Goal: Task Accomplishment & Management: Manage account settings

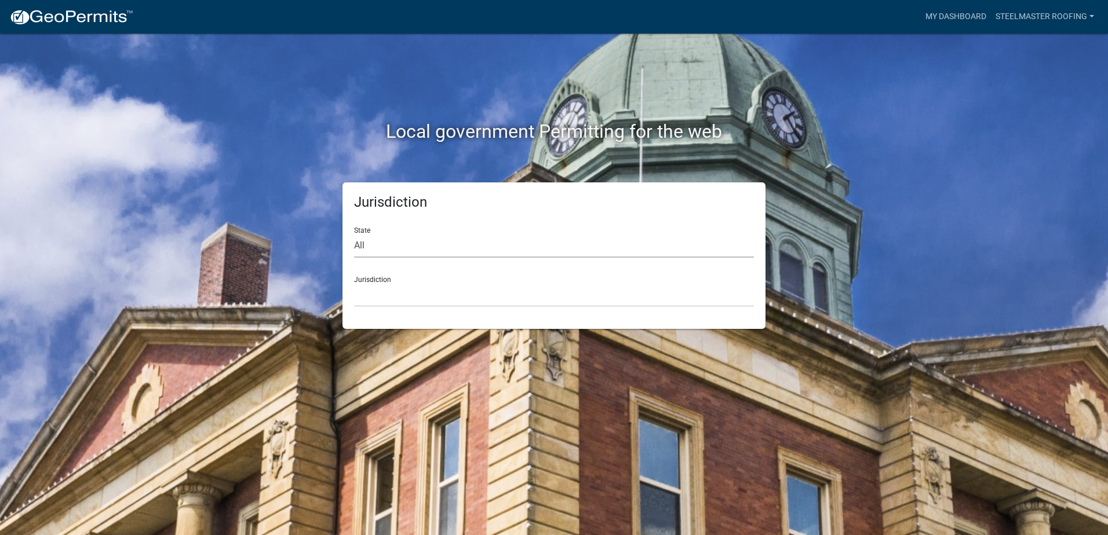
click at [402, 250] on select "All [US_STATE] [US_STATE] [US_STATE] [US_STATE] [US_STATE] [US_STATE] [US_STATE…" at bounding box center [554, 246] width 400 height 24
select select "[US_STATE]"
click at [354, 234] on select "All [US_STATE] [US_STATE] [US_STATE] [US_STATE] [US_STATE] [US_STATE] [US_STATE…" at bounding box center [554, 246] width 400 height 24
click at [393, 293] on select "City of [GEOGRAPHIC_DATA], [US_STATE] City of [GEOGRAPHIC_DATA], [US_STATE] Cit…" at bounding box center [554, 295] width 400 height 24
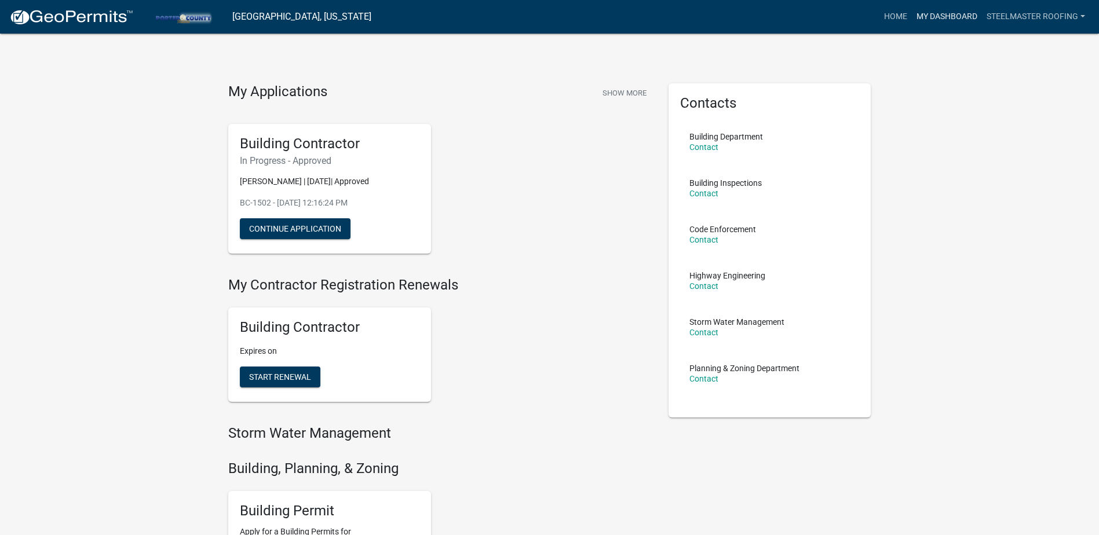
click at [949, 17] on link "My Dashboard" at bounding box center [947, 17] width 70 height 22
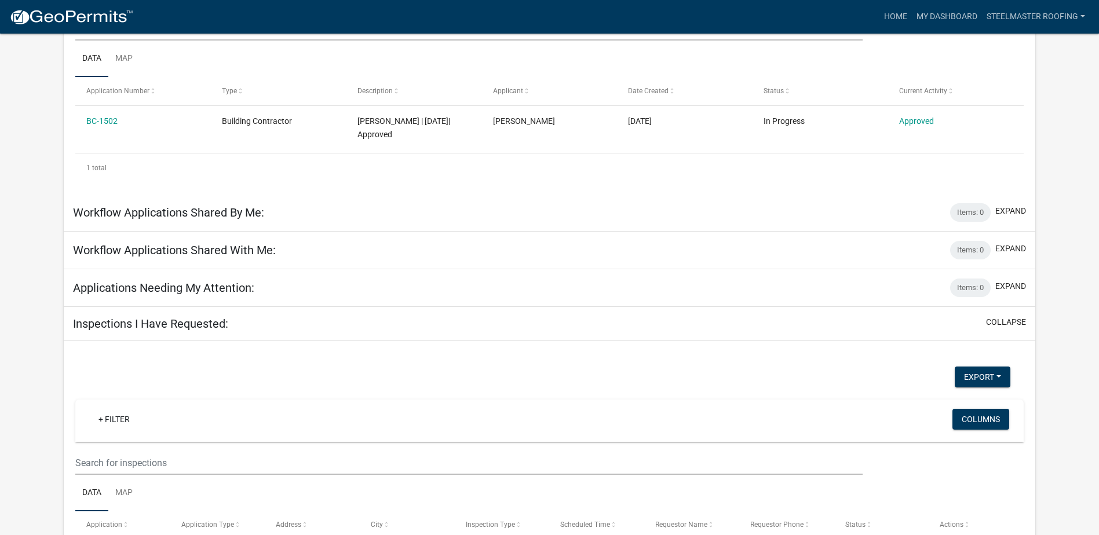
scroll to position [256, 0]
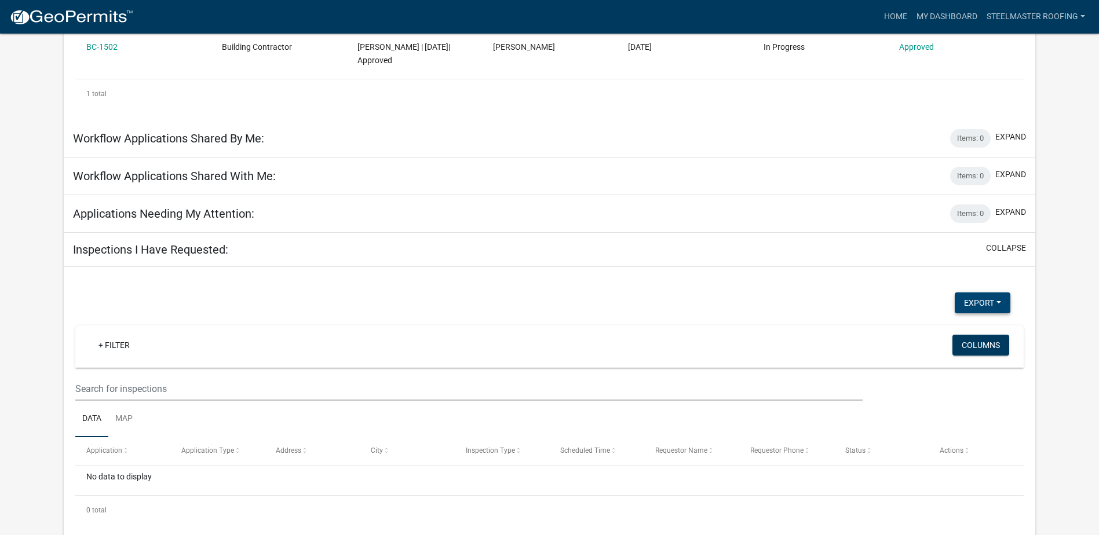
click at [972, 293] on button "Export" at bounding box center [983, 303] width 56 height 21
click at [812, 271] on div "Export Excel Format (.xlsx) CSV Format (.csv) + Filter Columns Data Map Applica…" at bounding box center [550, 408] width 972 height 282
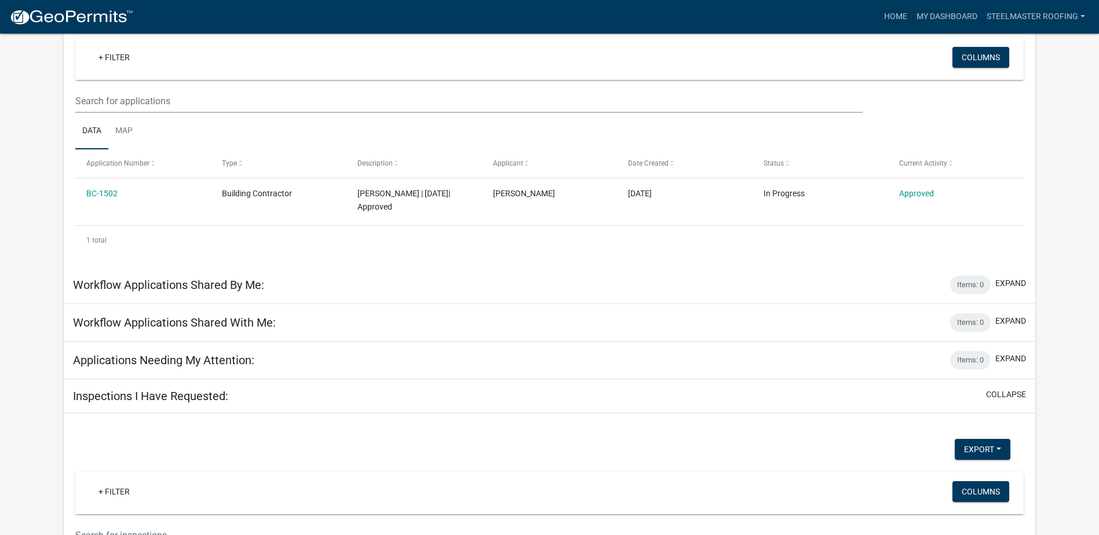
scroll to position [24, 0]
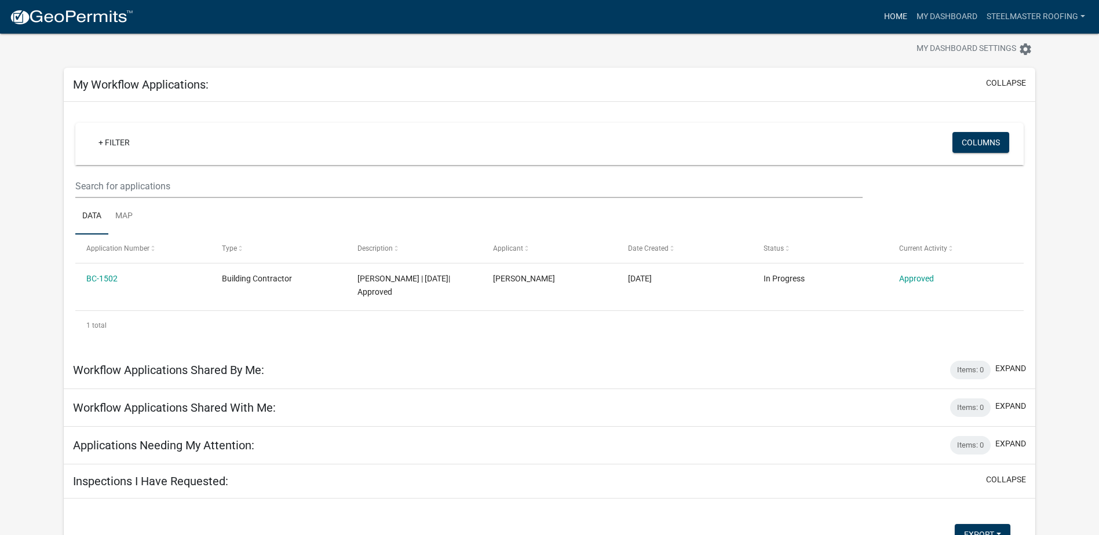
click at [892, 16] on link "Home" at bounding box center [896, 17] width 32 height 22
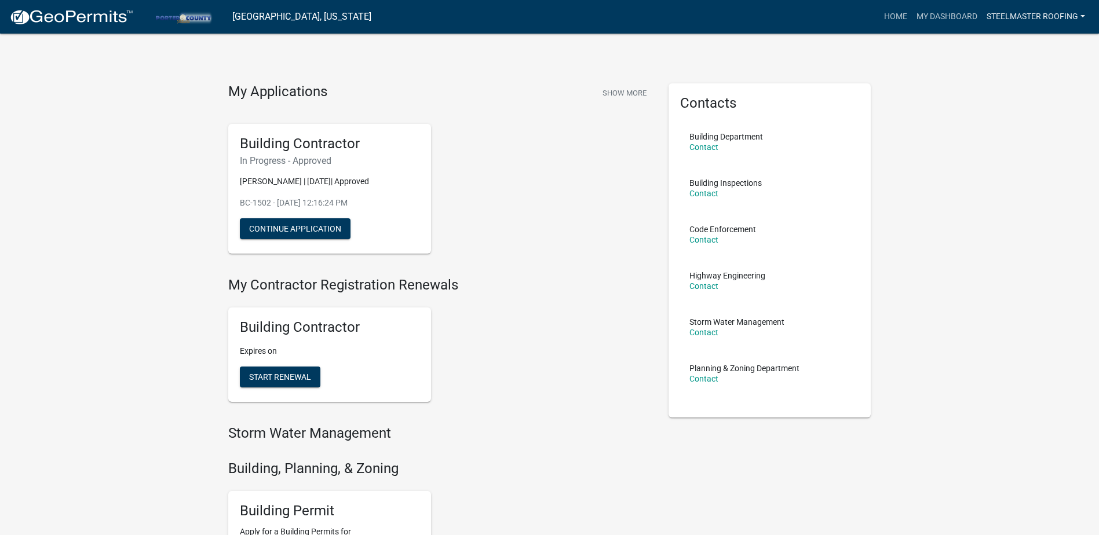
click at [1023, 13] on link "SteelMaster Roofing" at bounding box center [1036, 17] width 108 height 22
click at [604, 281] on h4 "My Contractor Registration Renewals" at bounding box center [439, 285] width 423 height 17
click at [621, 94] on button "Show More" at bounding box center [624, 92] width 53 height 19
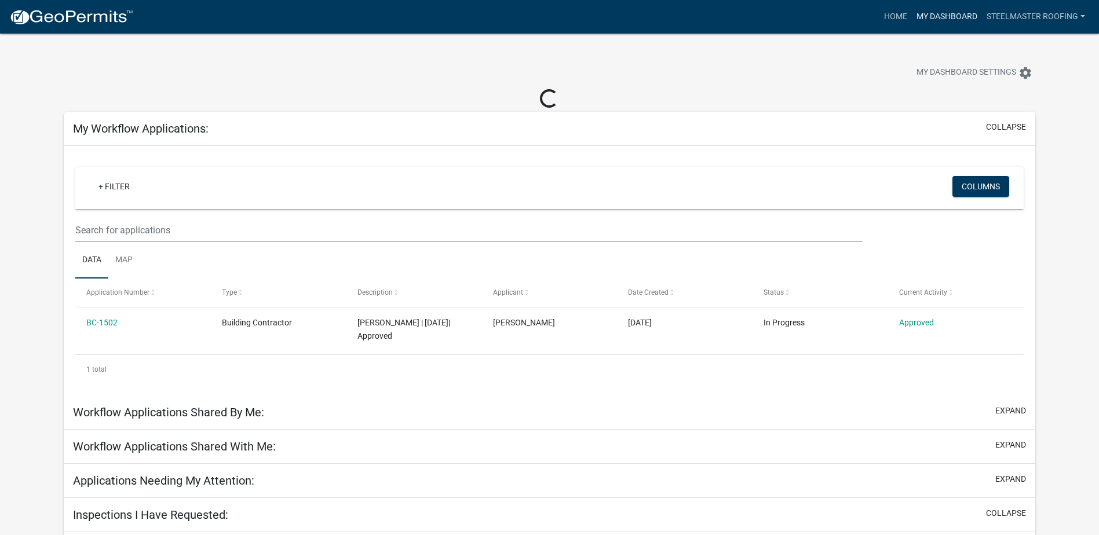
click at [957, 15] on link "My Dashboard" at bounding box center [947, 17] width 70 height 22
